Goal: Navigation & Orientation: Find specific page/section

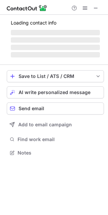
scroll to position [152, 108]
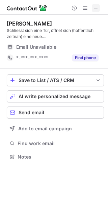
click at [95, 10] on span at bounding box center [95, 7] width 5 height 5
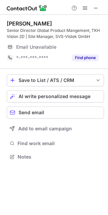
scroll to position [152, 108]
click at [93, 8] on span at bounding box center [95, 7] width 5 height 5
